Goal: Task Accomplishment & Management: Use online tool/utility

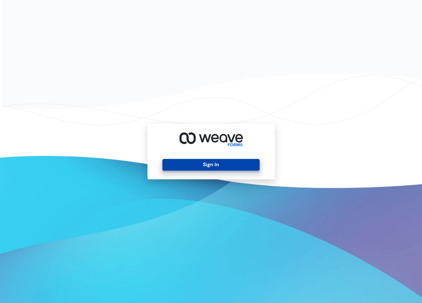
click at [218, 164] on button "Sign In" at bounding box center [210, 165] width 97 height 12
